Goal: Find specific page/section: Find specific page/section

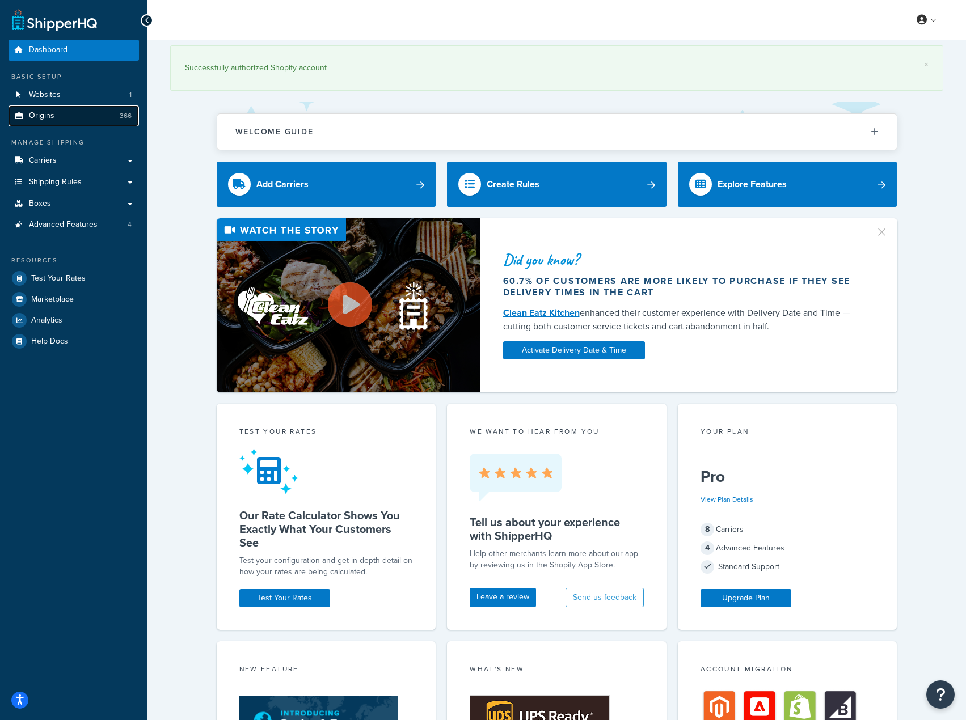
click at [72, 122] on link "Origins 366" at bounding box center [74, 116] width 130 height 21
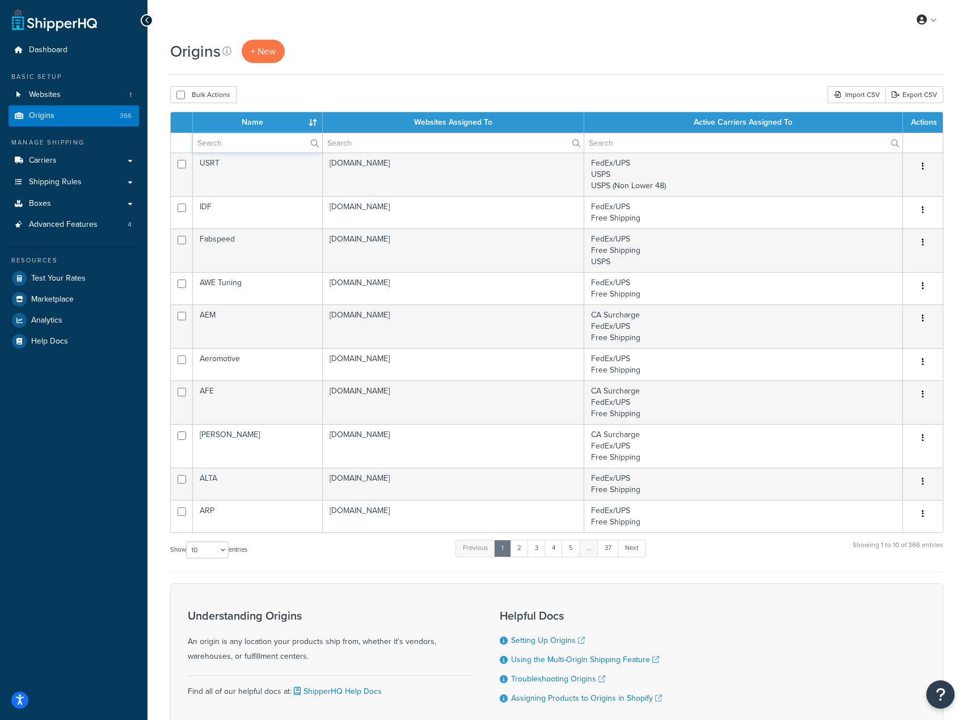
click at [259, 142] on input "text" at bounding box center [257, 142] width 129 height 19
paste input "139-10-20-010"
type input "139-10-20-010"
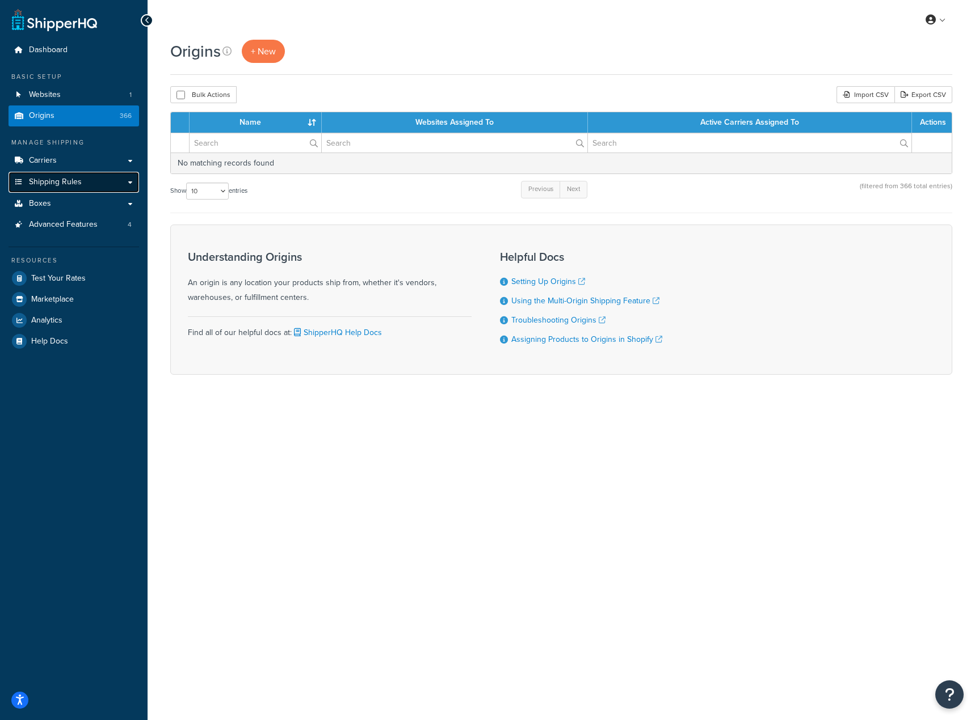
click at [85, 184] on link "Shipping Rules" at bounding box center [74, 182] width 130 height 21
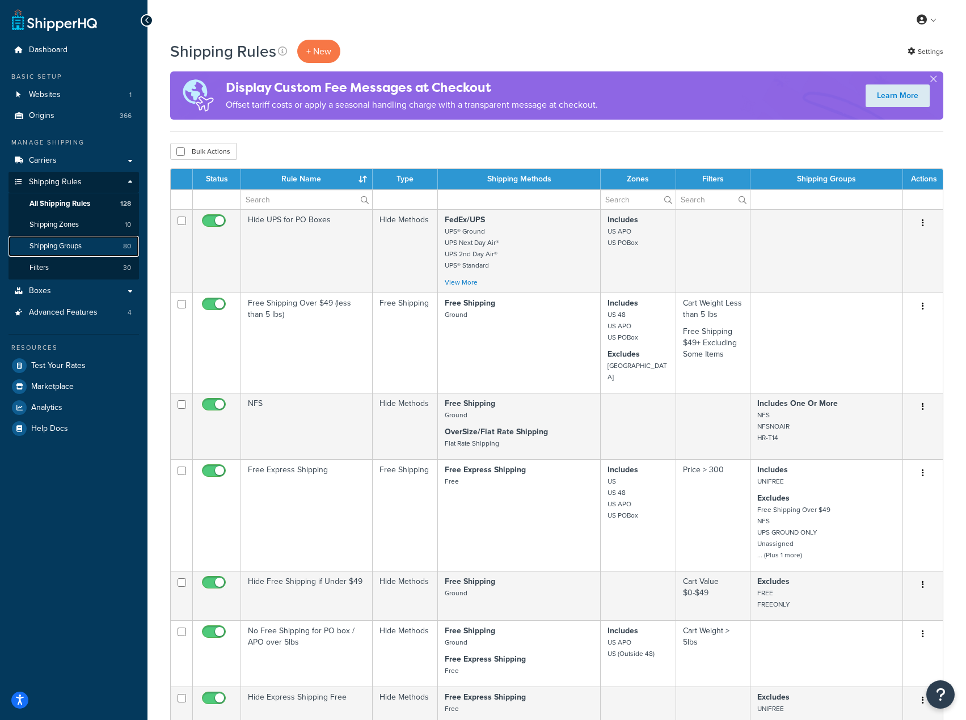
click at [77, 245] on span "Shipping Groups" at bounding box center [55, 247] width 52 height 10
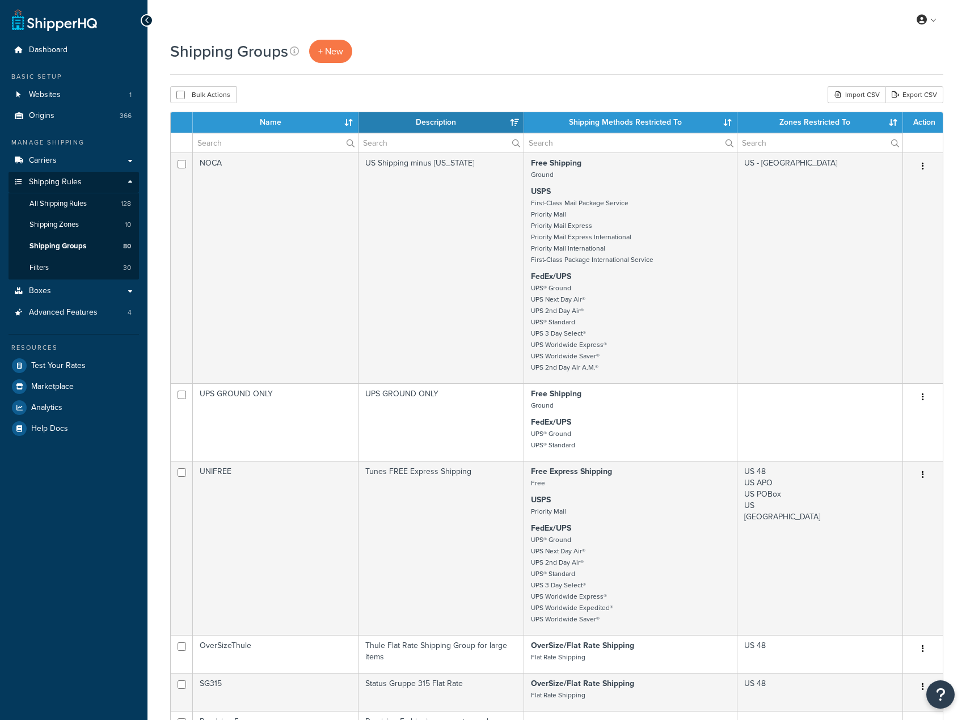
select select "15"
drag, startPoint x: 283, startPoint y: 145, endPoint x: 411, endPoint y: 78, distance: 144.9
click at [283, 145] on input "text" at bounding box center [275, 142] width 165 height 19
paste input "RDYSHIP"
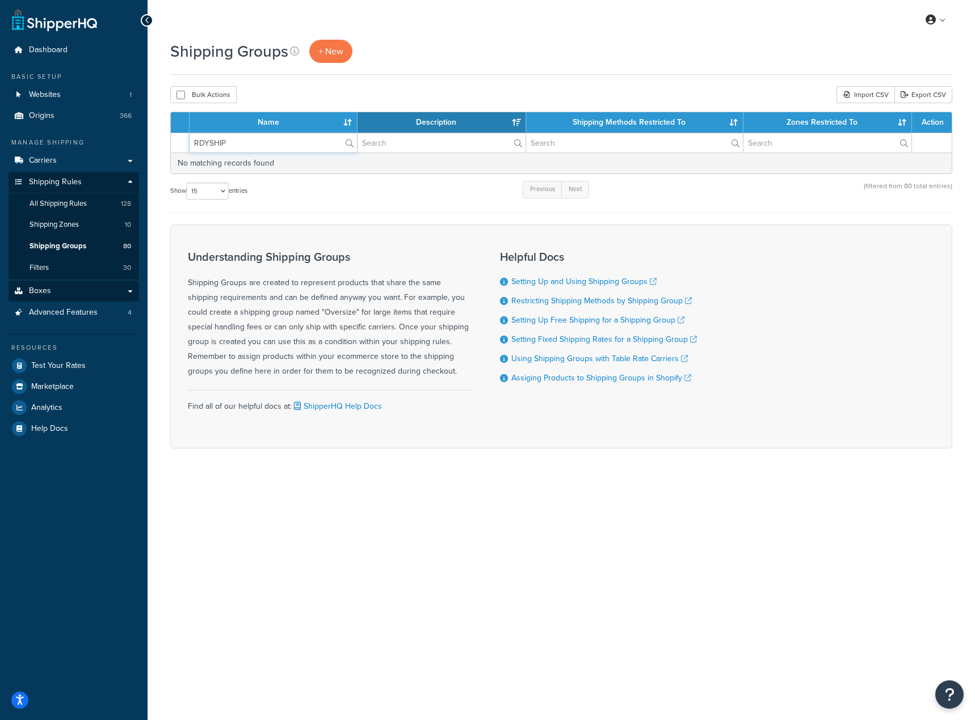
type input "RDYSHIP"
